Goal: Find specific page/section: Find specific page/section

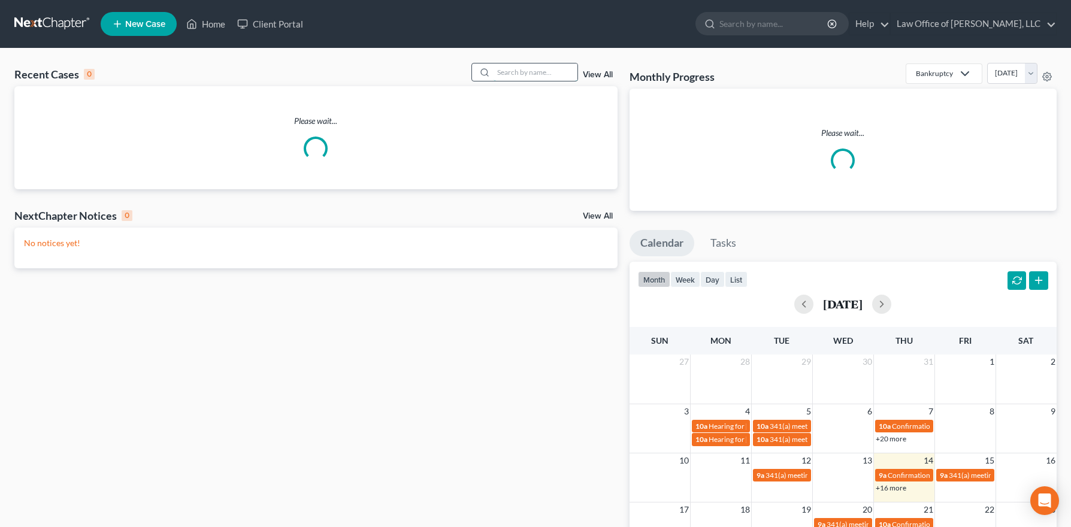
click at [528, 72] on input "search" at bounding box center [536, 72] width 84 height 17
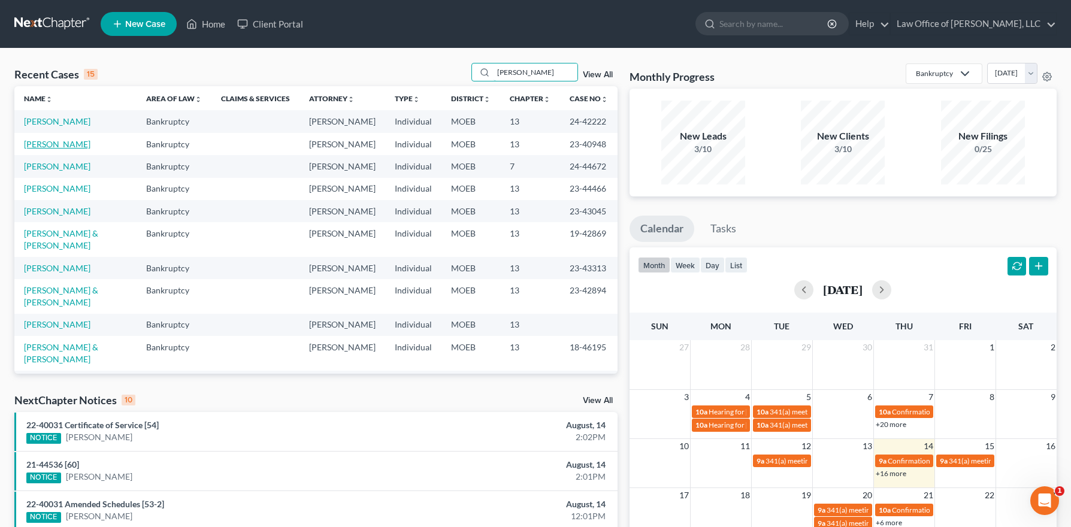
type input "[PERSON_NAME]"
click at [54, 149] on link "[PERSON_NAME]" at bounding box center [57, 144] width 66 height 10
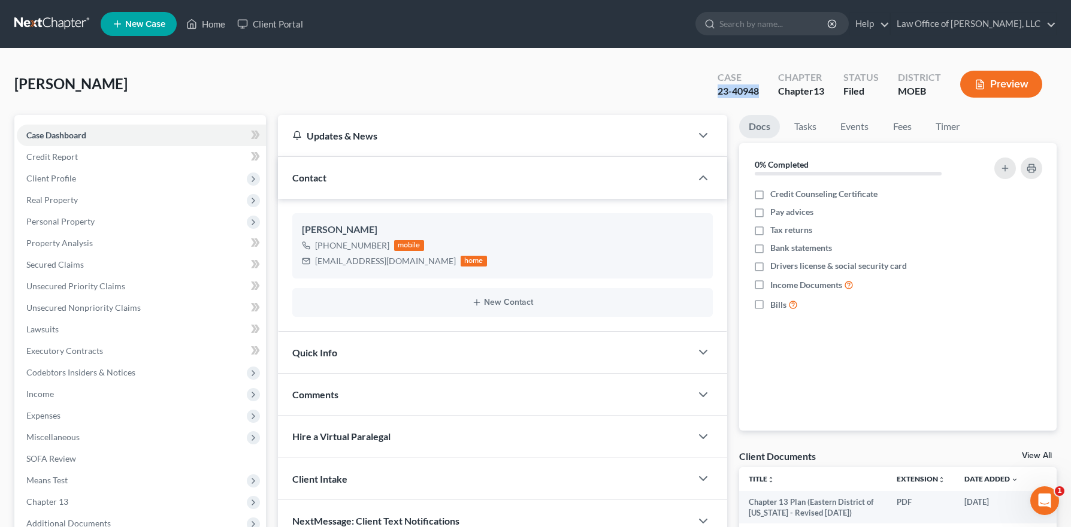
drag, startPoint x: 763, startPoint y: 93, endPoint x: 709, endPoint y: 92, distance: 53.3
click at [709, 92] on div "Case 23-40948" at bounding box center [738, 85] width 61 height 35
copy div "23-40948"
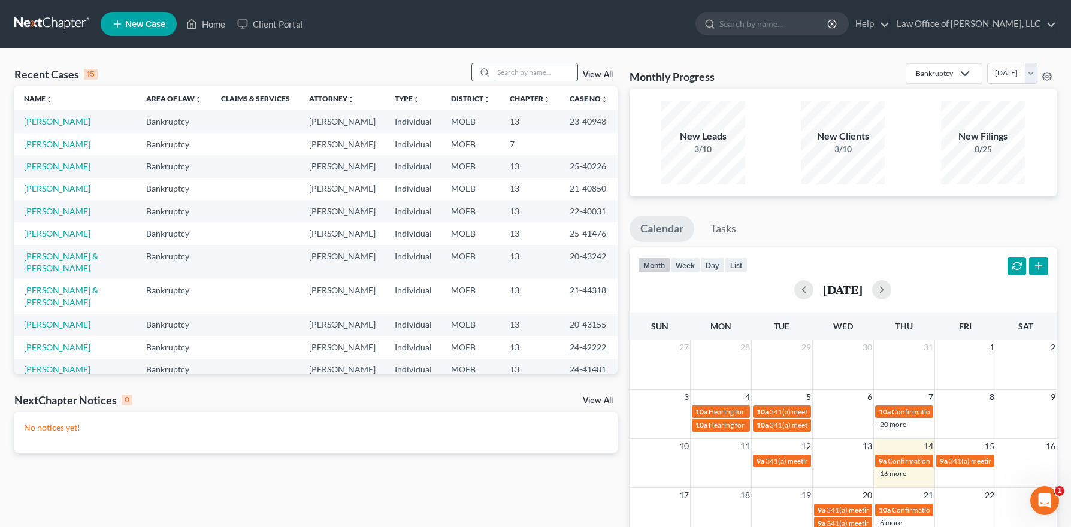
click at [523, 74] on input "search" at bounding box center [536, 72] width 84 height 17
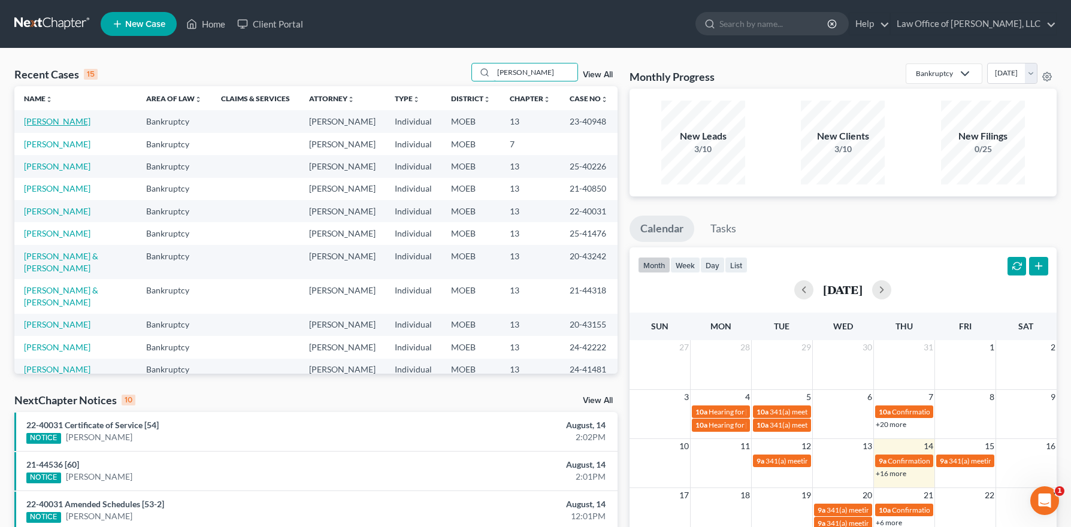
type input "[PERSON_NAME]"
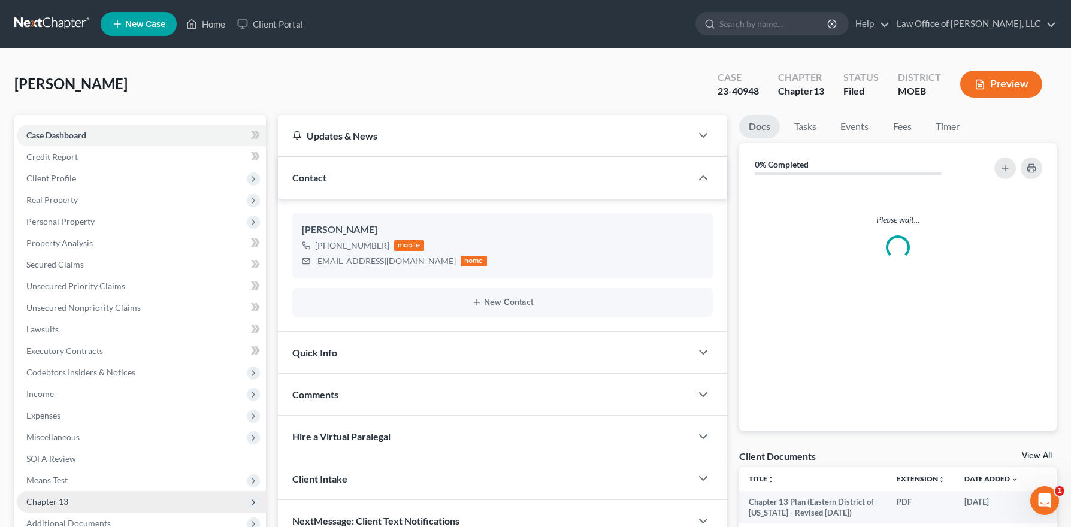
scroll to position [153, 0]
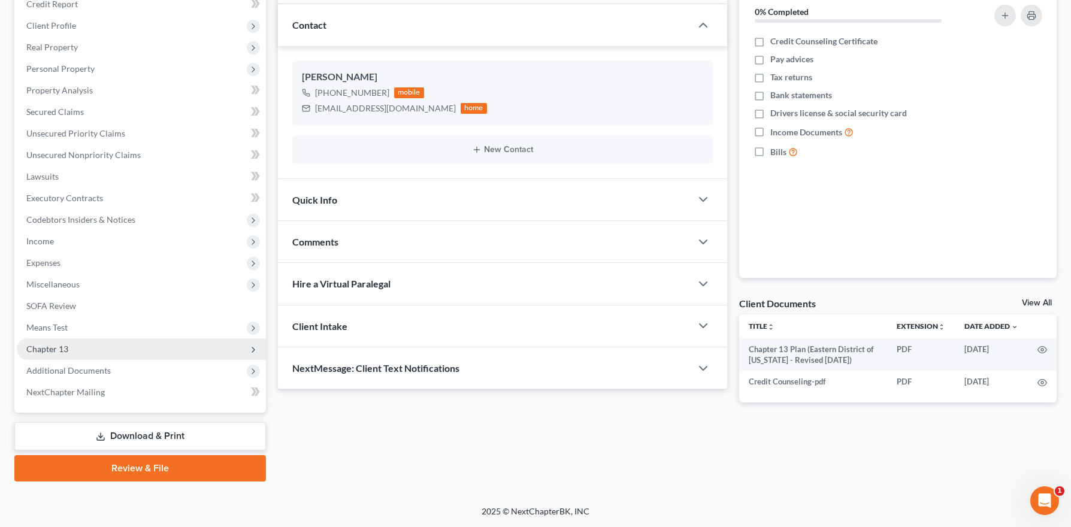
drag, startPoint x: 61, startPoint y: 350, endPoint x: 70, endPoint y: 355, distance: 11.0
click at [61, 349] on span "Chapter 13" at bounding box center [47, 349] width 42 height 10
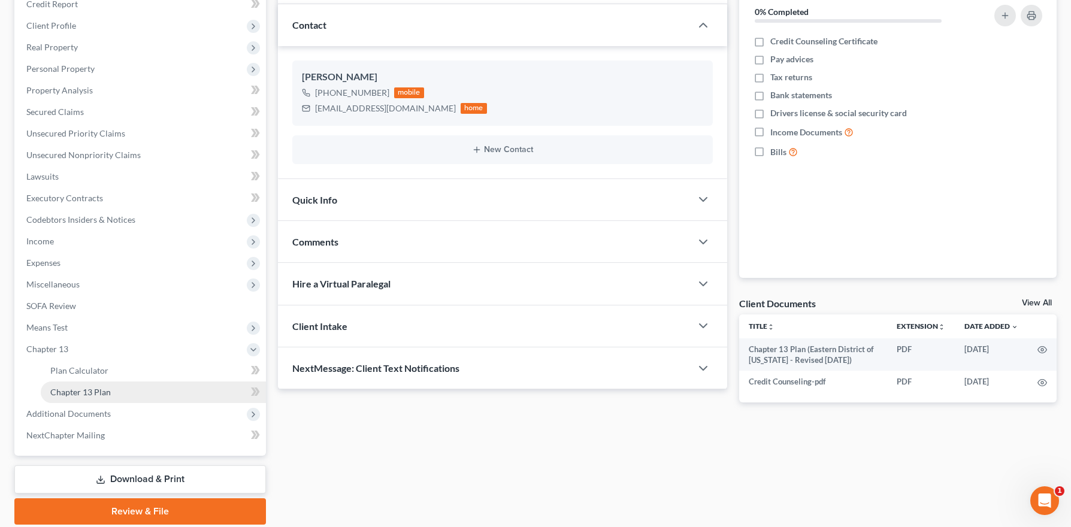
click at [98, 393] on span "Chapter 13 Plan" at bounding box center [80, 392] width 61 height 10
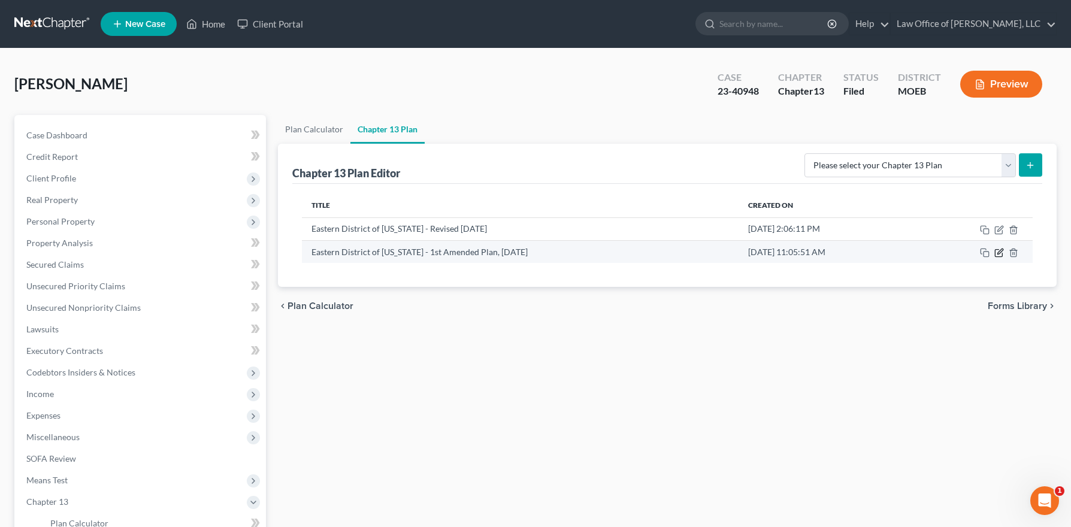
click at [998, 250] on icon "button" at bounding box center [999, 253] width 10 height 10
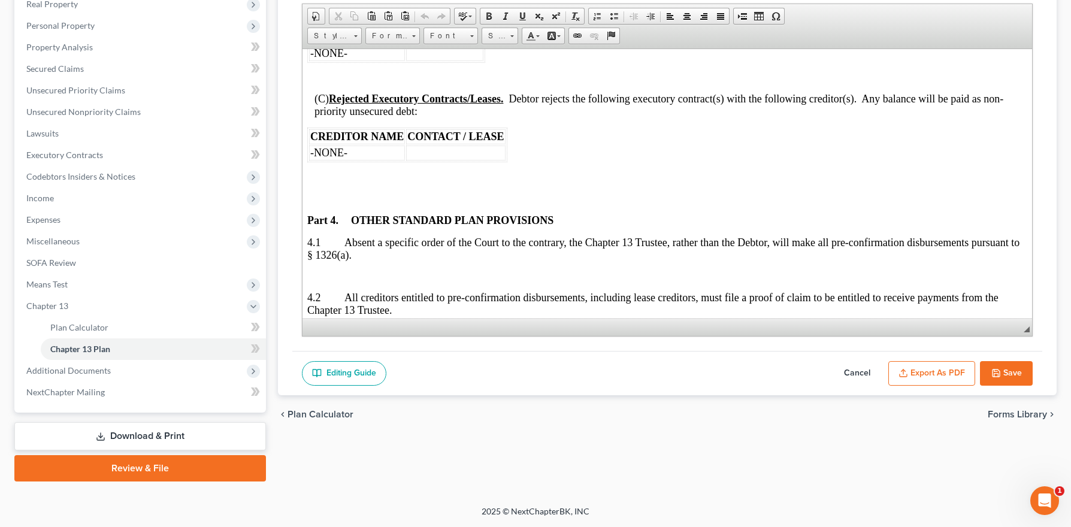
scroll to position [3660, 0]
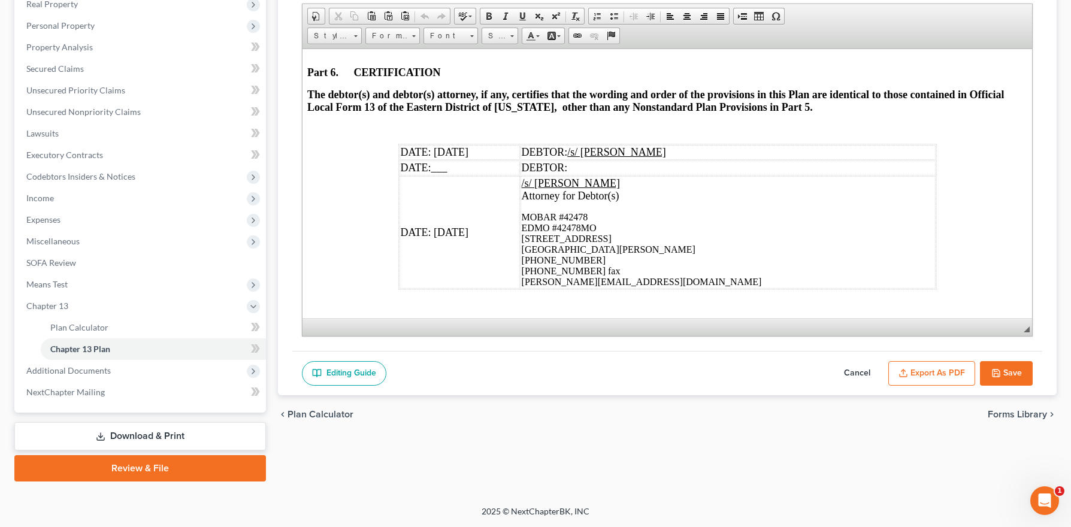
click at [945, 367] on button "Export as PDF" at bounding box center [931, 373] width 87 height 25
